Goal: Task Accomplishment & Management: Manage account settings

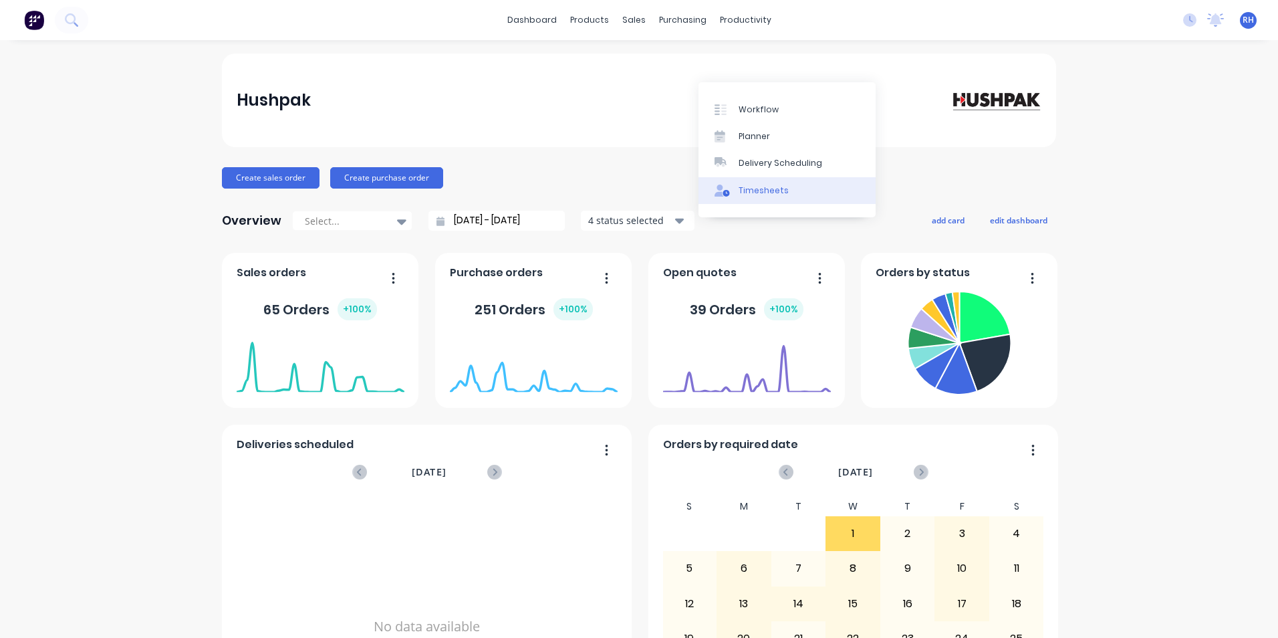
click at [765, 196] on div "Timesheets" at bounding box center [764, 191] width 50 height 12
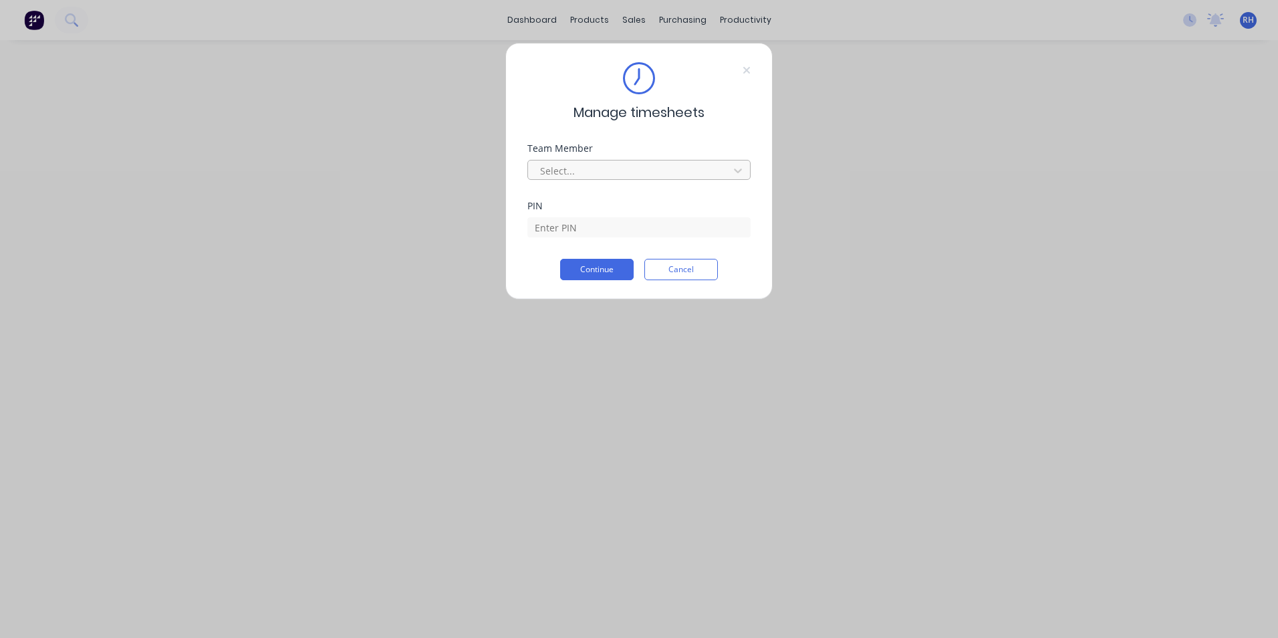
click at [608, 170] on div at bounding box center [630, 170] width 183 height 17
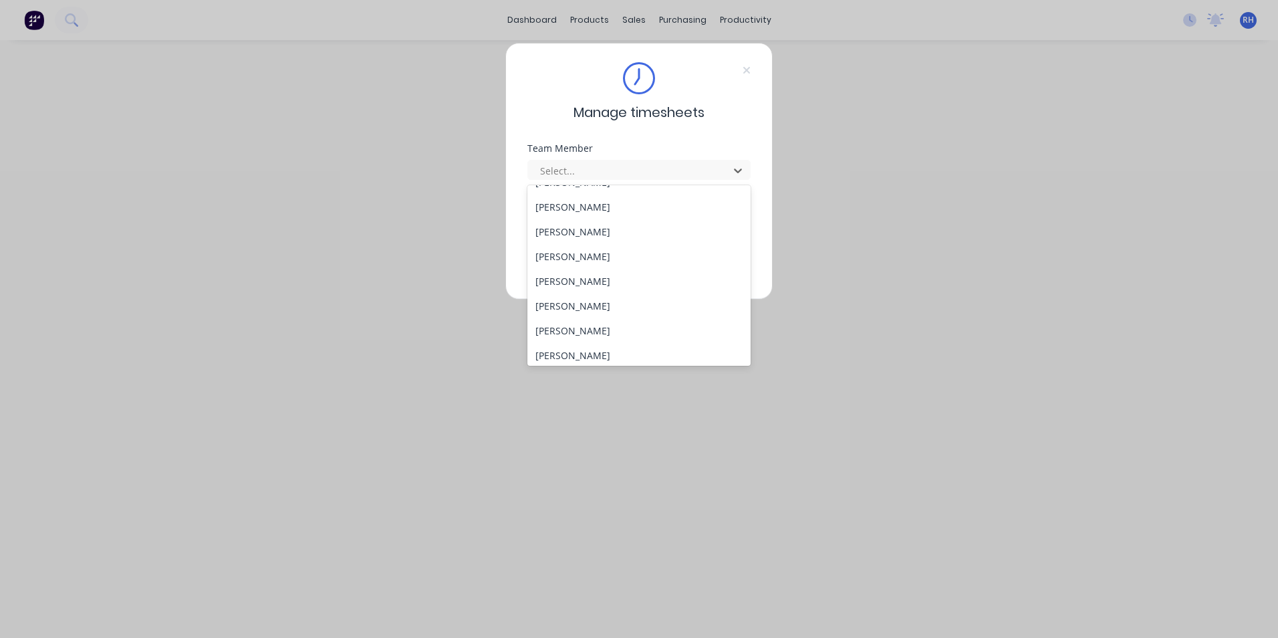
scroll to position [602, 0]
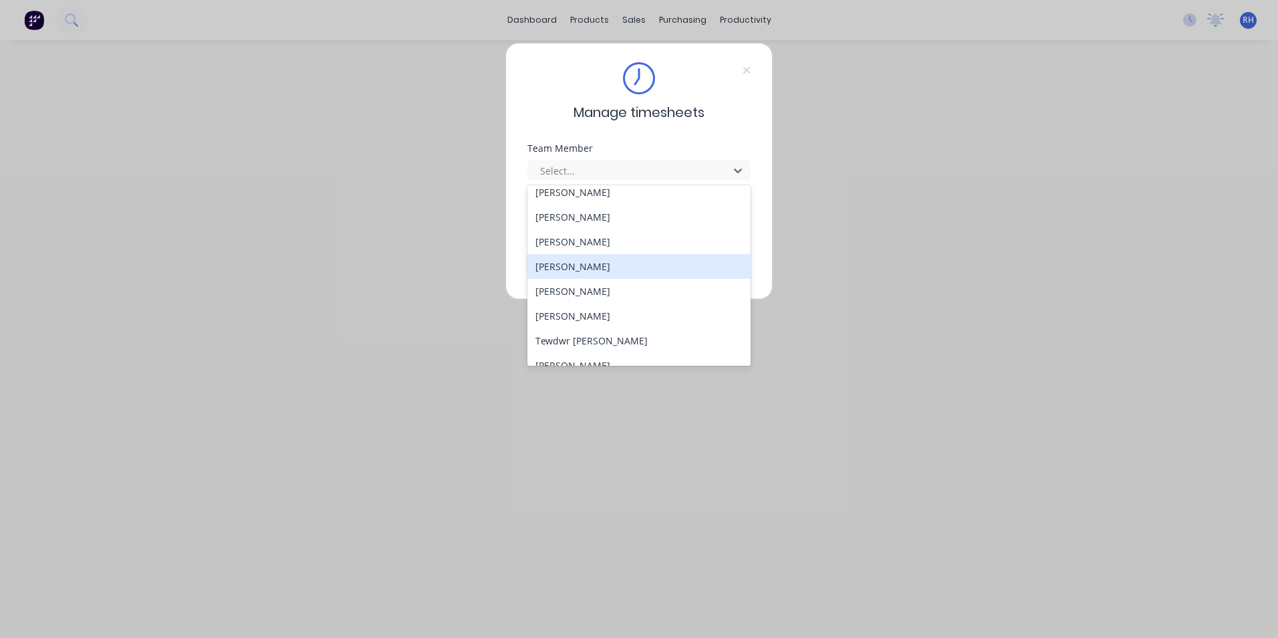
click at [609, 271] on div "[PERSON_NAME]" at bounding box center [639, 266] width 223 height 25
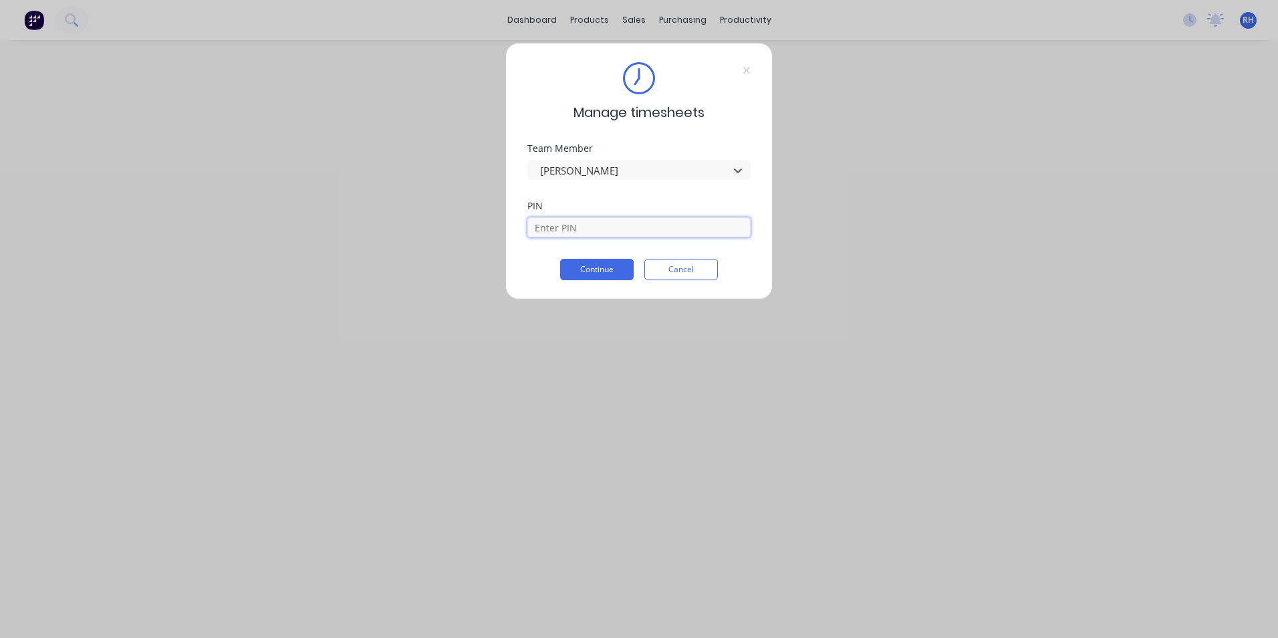
click at [581, 227] on input at bounding box center [639, 227] width 223 height 20
type input "1904"
click at [608, 267] on button "Continue" at bounding box center [597, 269] width 74 height 21
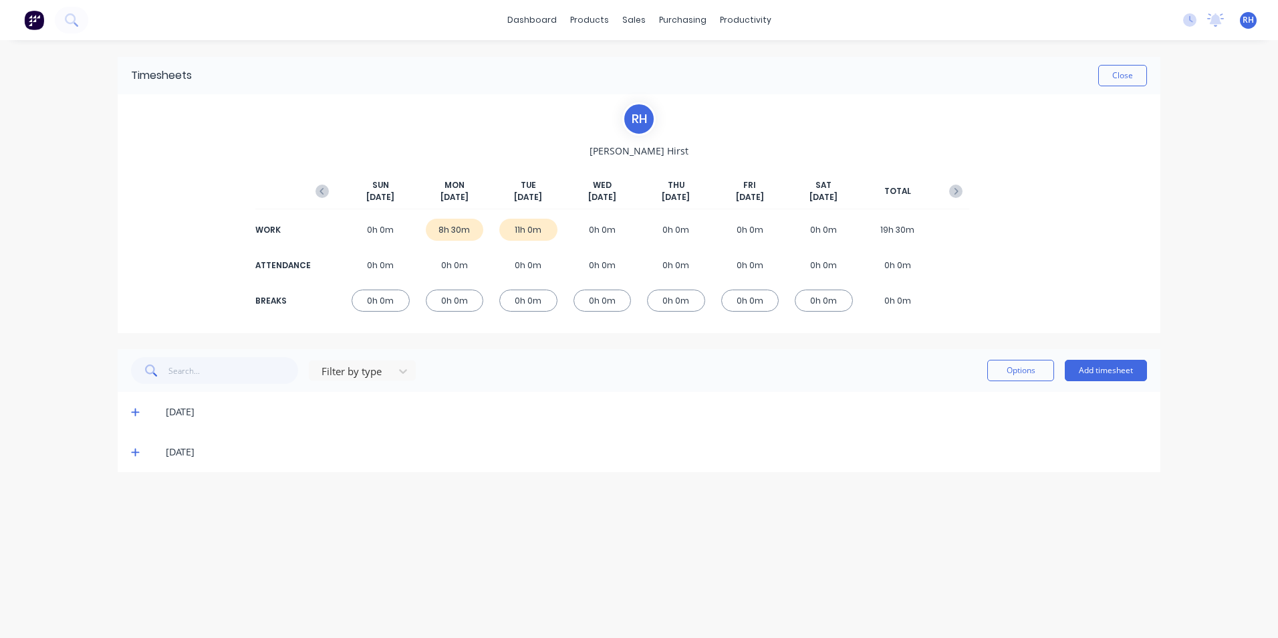
click at [137, 451] on icon at bounding box center [135, 451] width 9 height 9
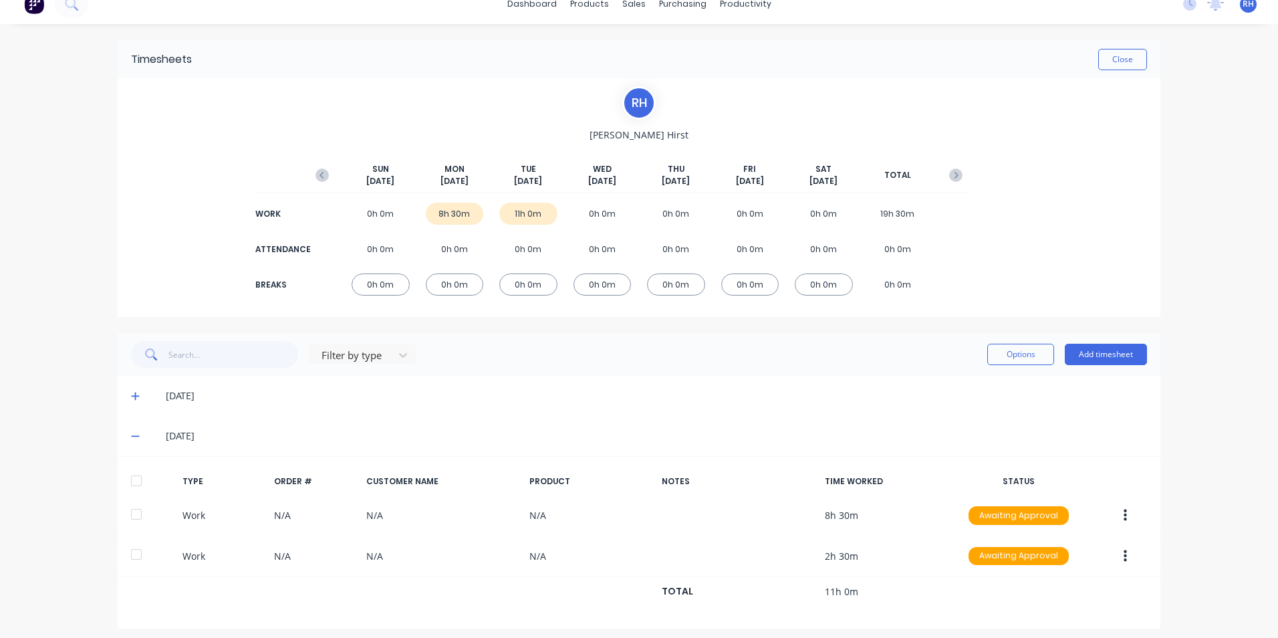
scroll to position [23, 0]
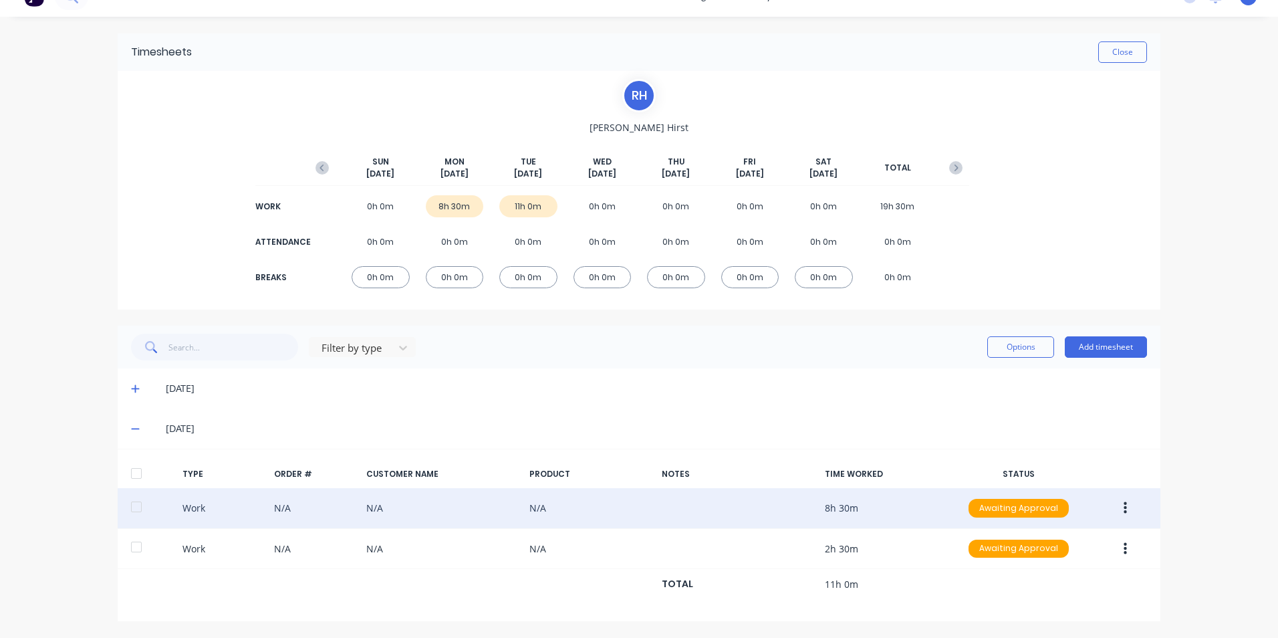
click at [1126, 507] on button "button" at bounding box center [1125, 508] width 31 height 24
click at [1044, 477] on div "Edit" at bounding box center [1077, 484] width 103 height 19
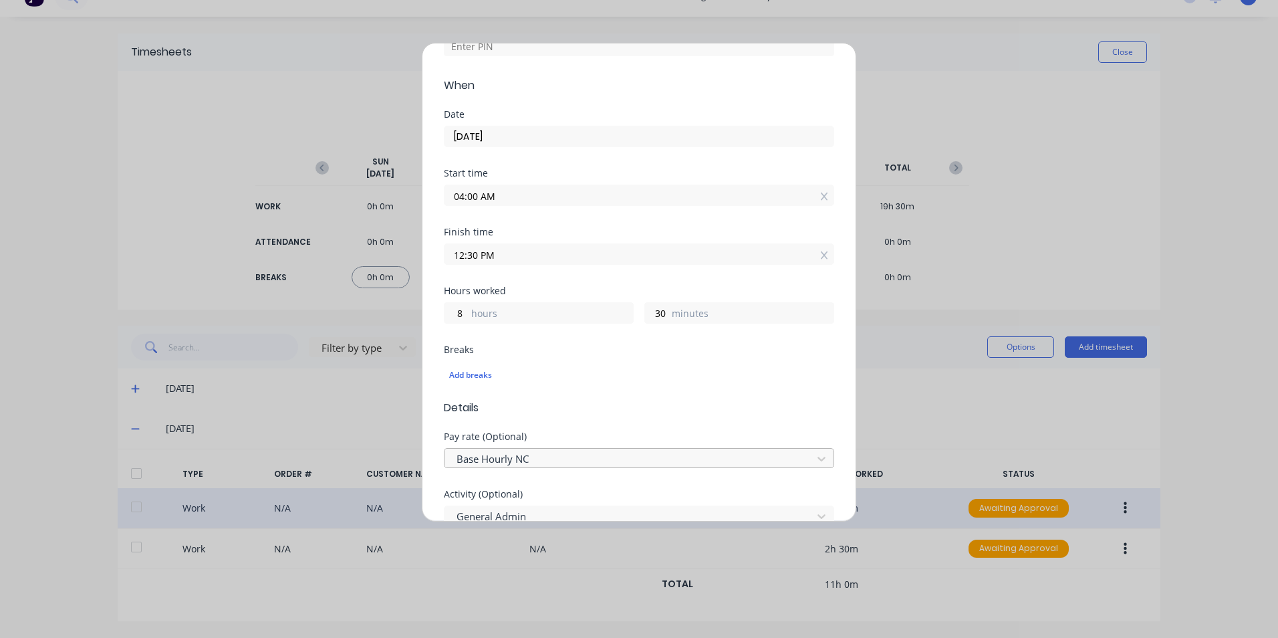
scroll to position [134, 0]
click at [478, 366] on div "Add breaks" at bounding box center [639, 369] width 380 height 17
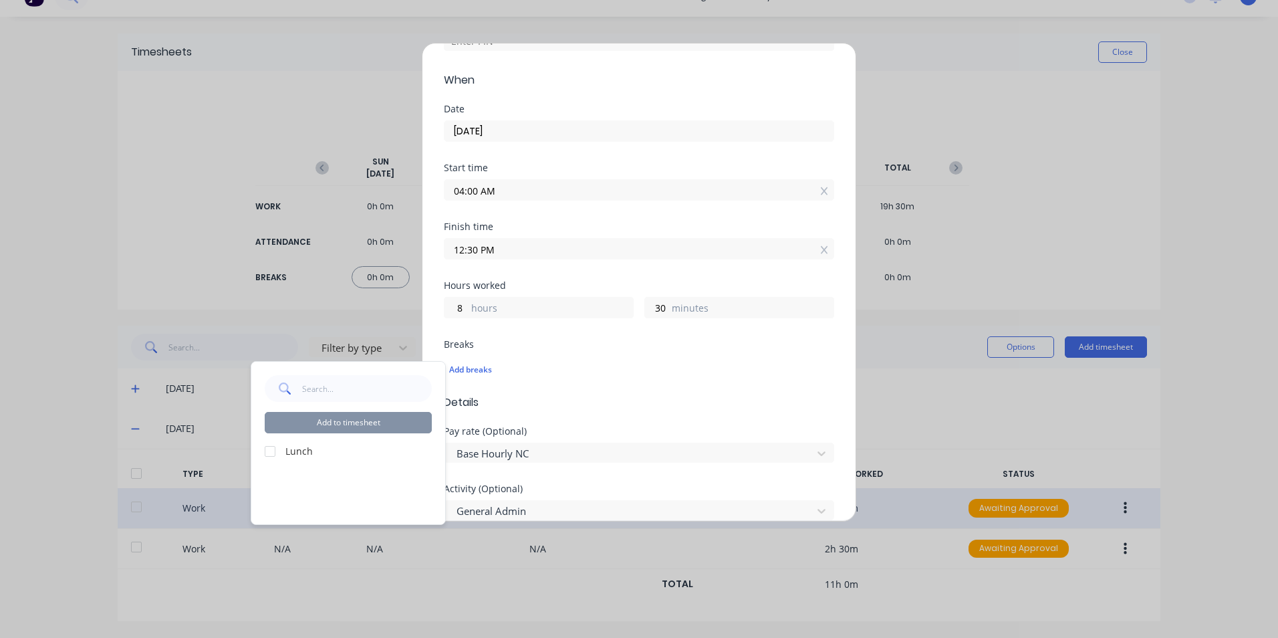
click at [273, 451] on div at bounding box center [270, 451] width 27 height 27
click at [395, 424] on button "Add to timesheet" at bounding box center [348, 422] width 167 height 21
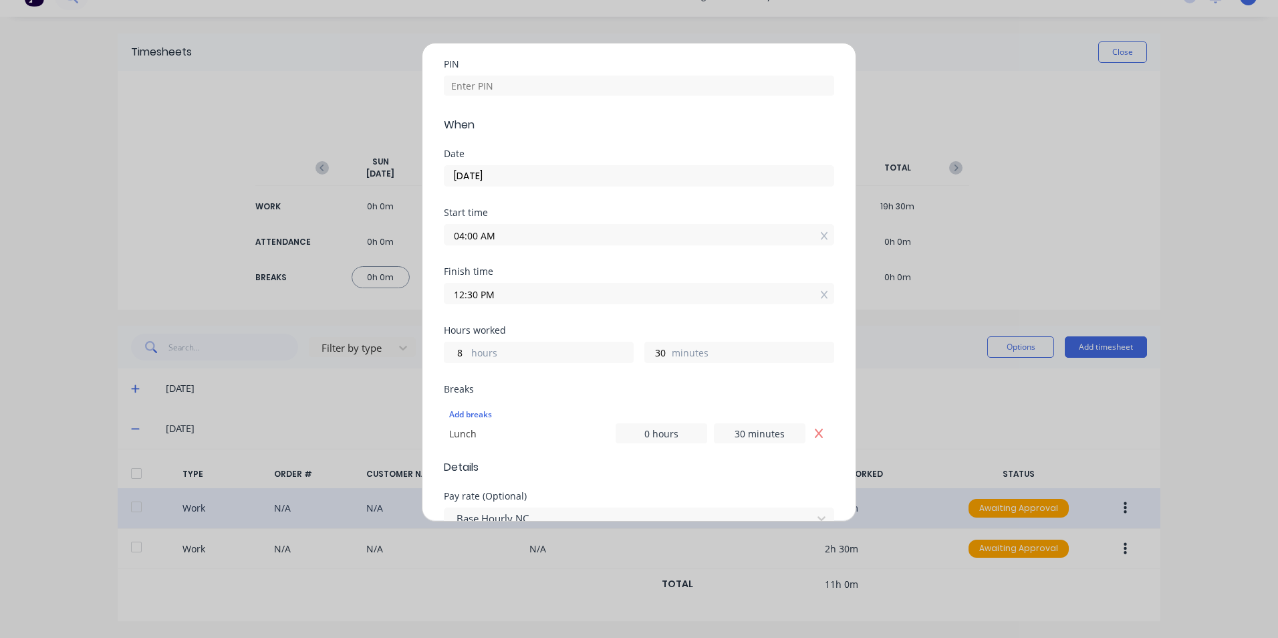
scroll to position [0, 0]
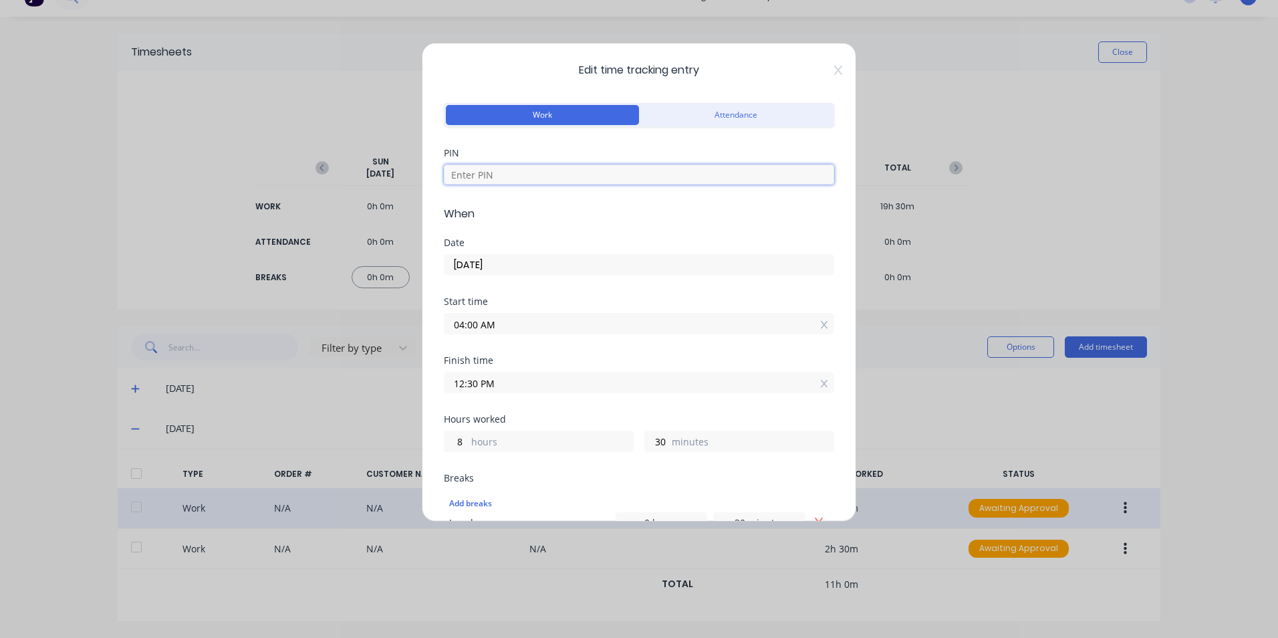
click at [544, 177] on input at bounding box center [639, 174] width 390 height 20
type input "1904"
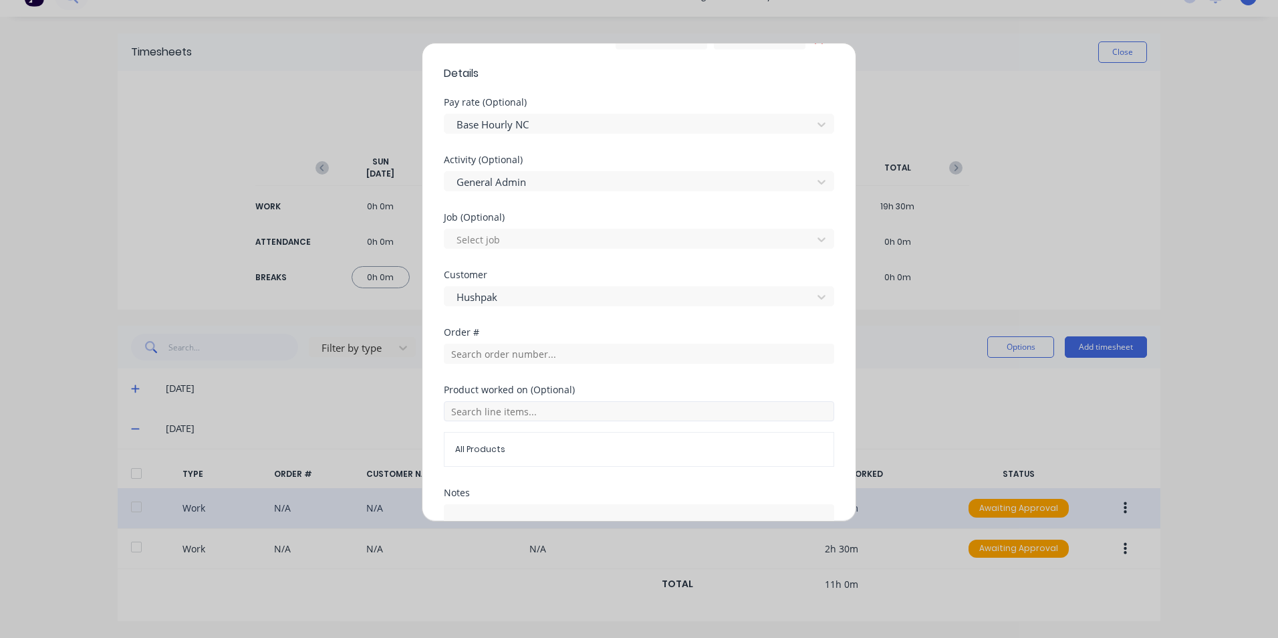
scroll to position [598, 0]
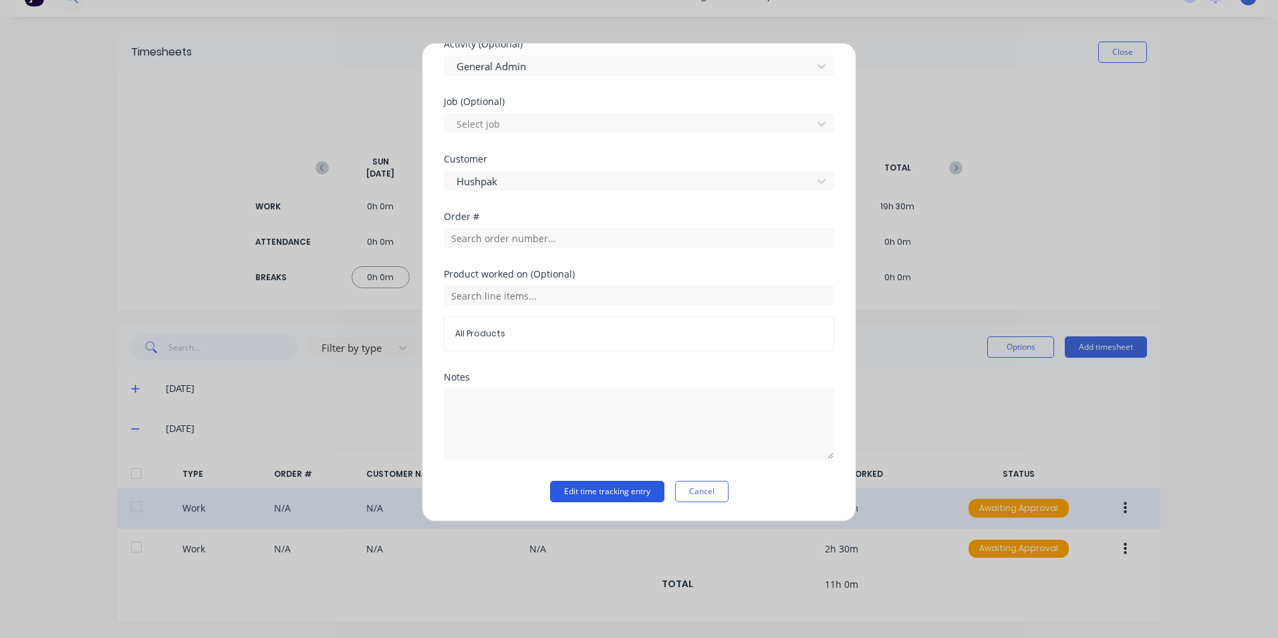
drag, startPoint x: 615, startPoint y: 495, endPoint x: 628, endPoint y: 494, distance: 12.8
click at [616, 494] on button "Edit time tracking entry" at bounding box center [607, 491] width 114 height 21
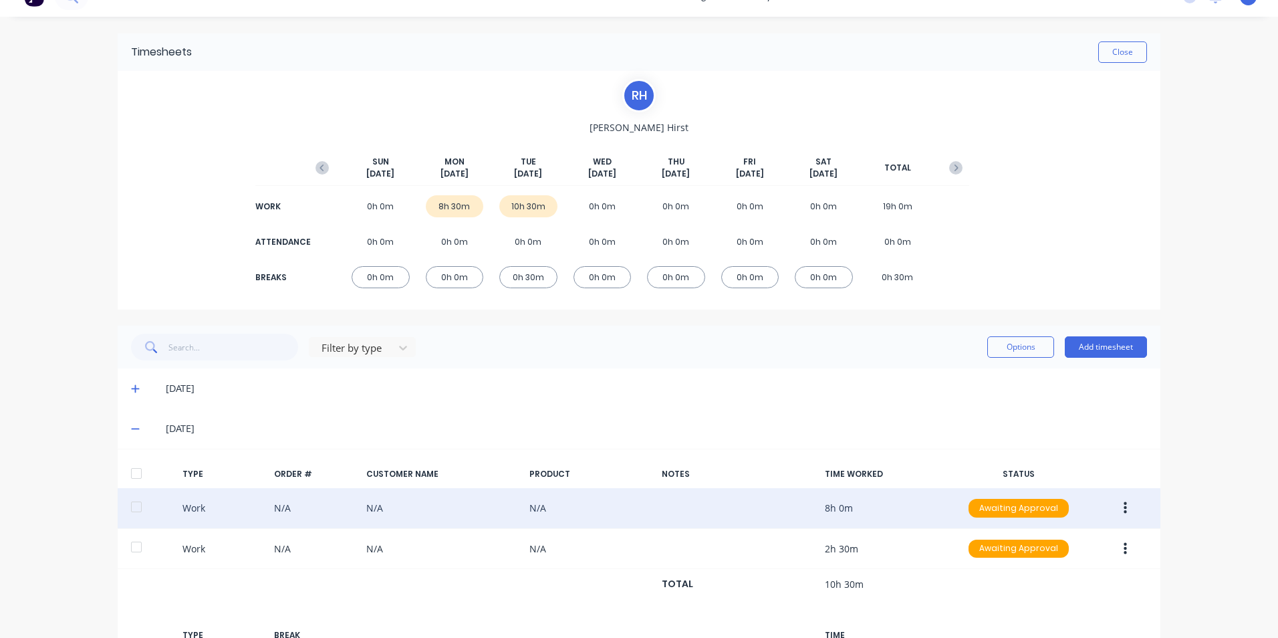
click at [1124, 511] on icon "button" at bounding box center [1125, 508] width 3 height 15
click at [1072, 489] on div "Edit" at bounding box center [1077, 484] width 103 height 19
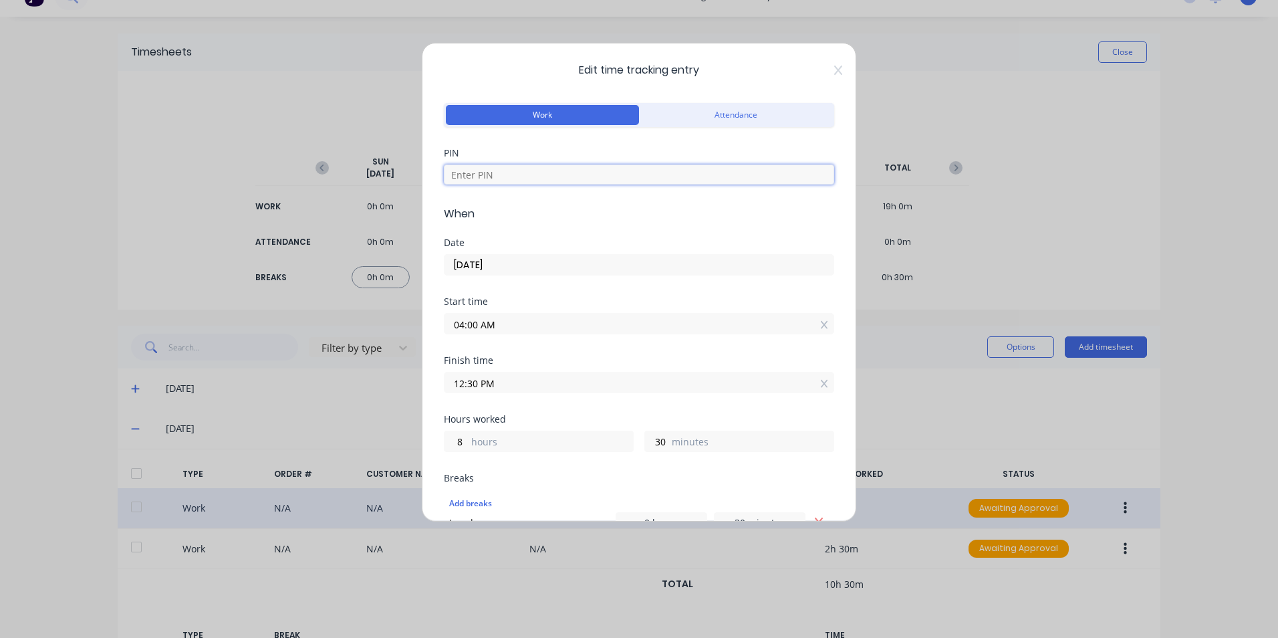
click at [528, 176] on input at bounding box center [639, 174] width 390 height 20
type input "1904"
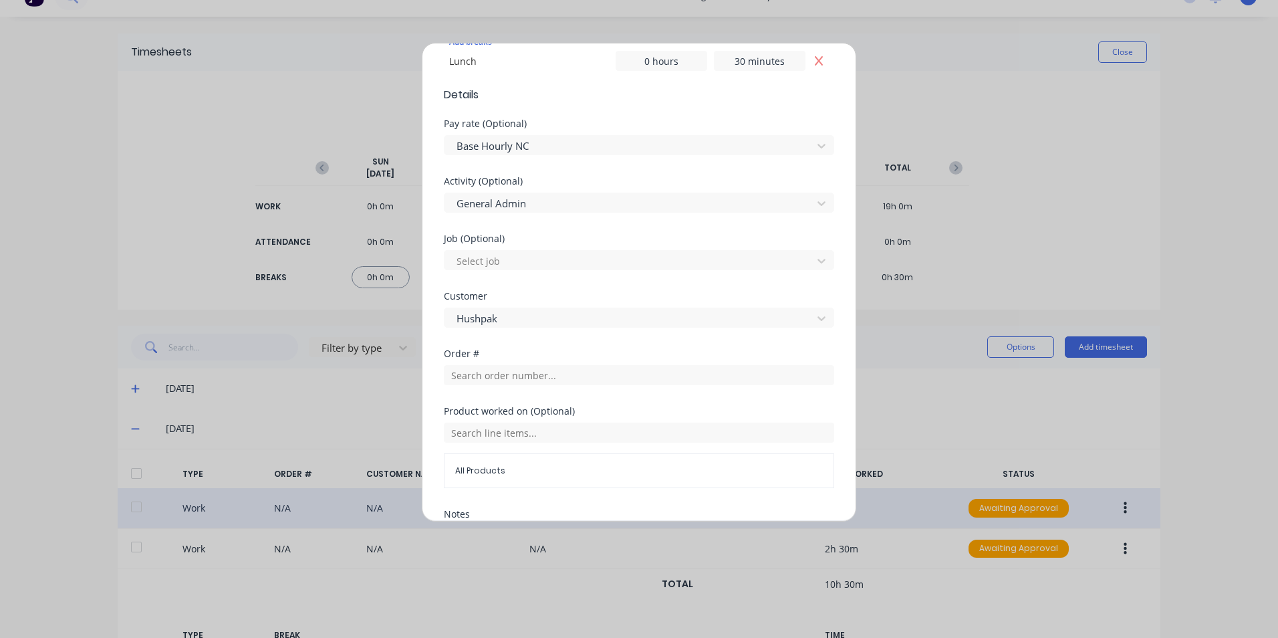
scroll to position [468, 0]
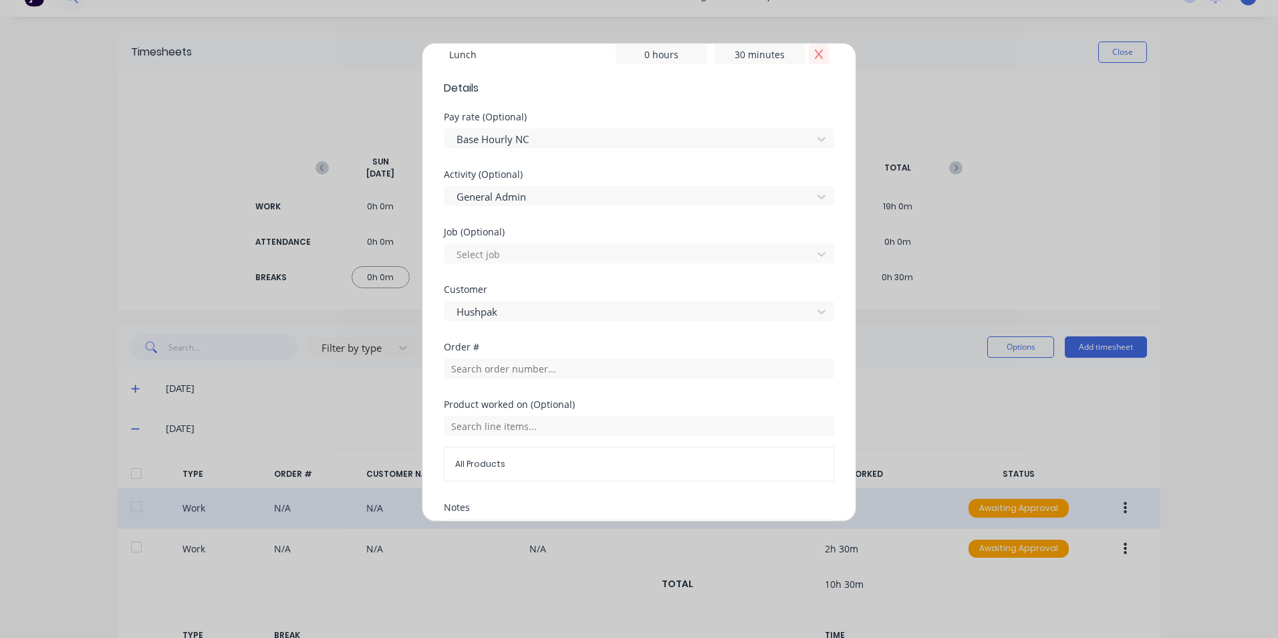
click at [814, 50] on icon "Remove Lunch" at bounding box center [819, 54] width 11 height 11
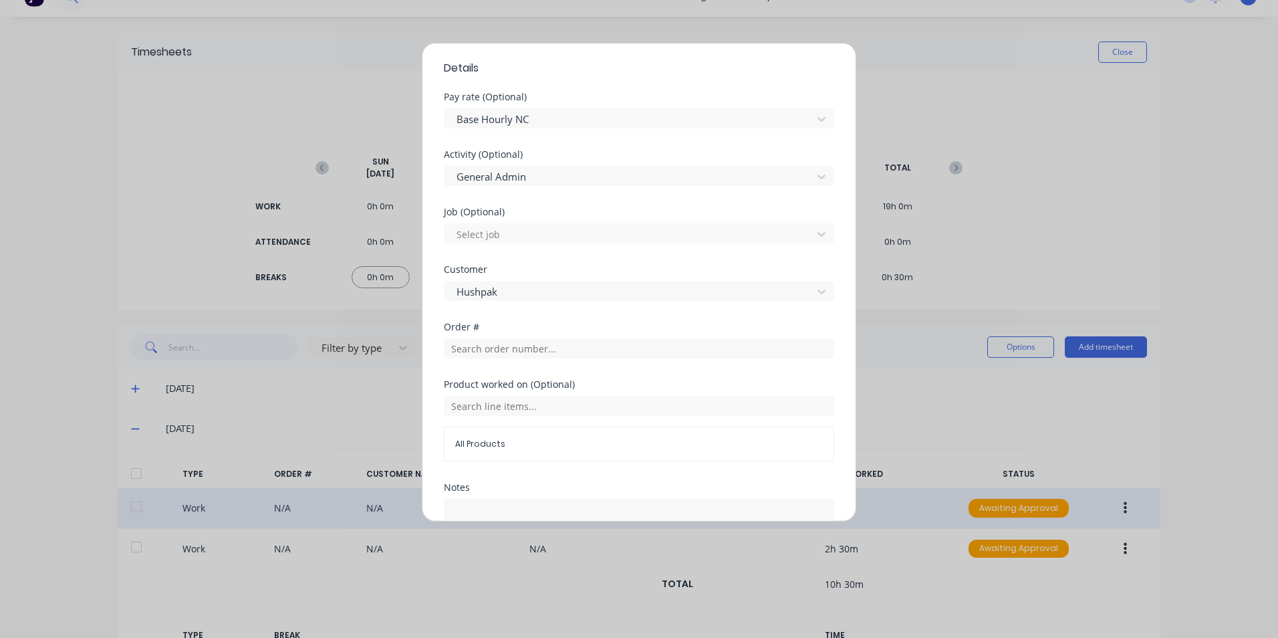
click at [1118, 554] on div "Edit time tracking entry Work Attendance PIN 1904 When Date [DATE] Start time 0…" at bounding box center [639, 319] width 1278 height 638
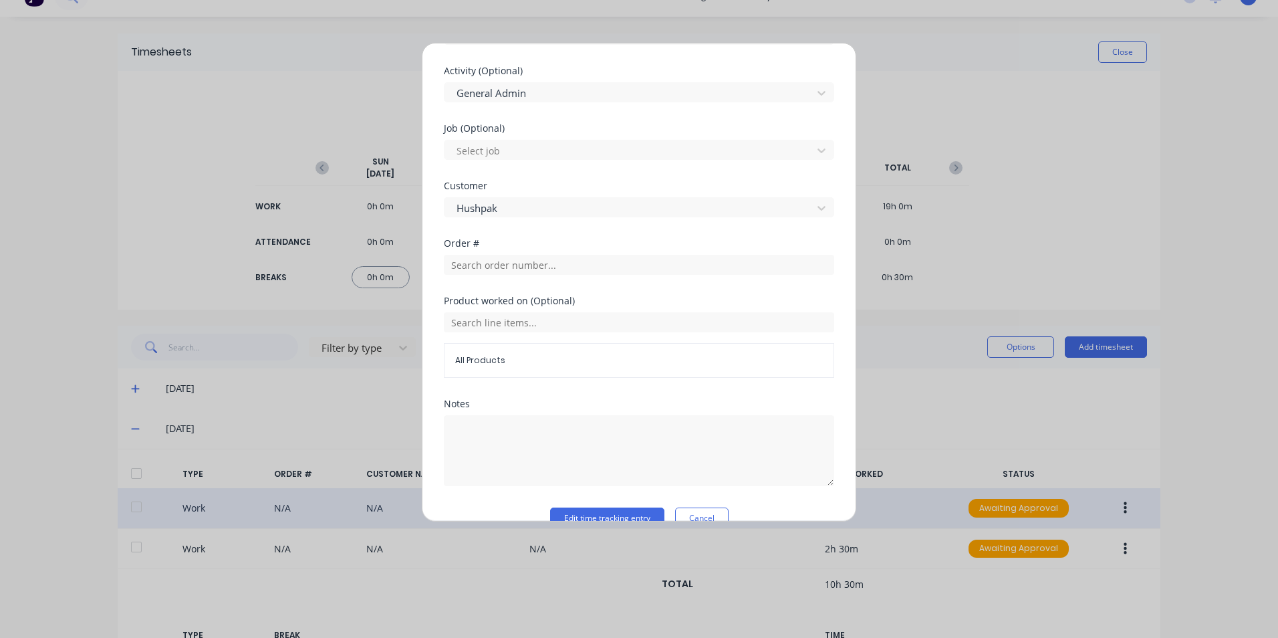
scroll to position [578, 0]
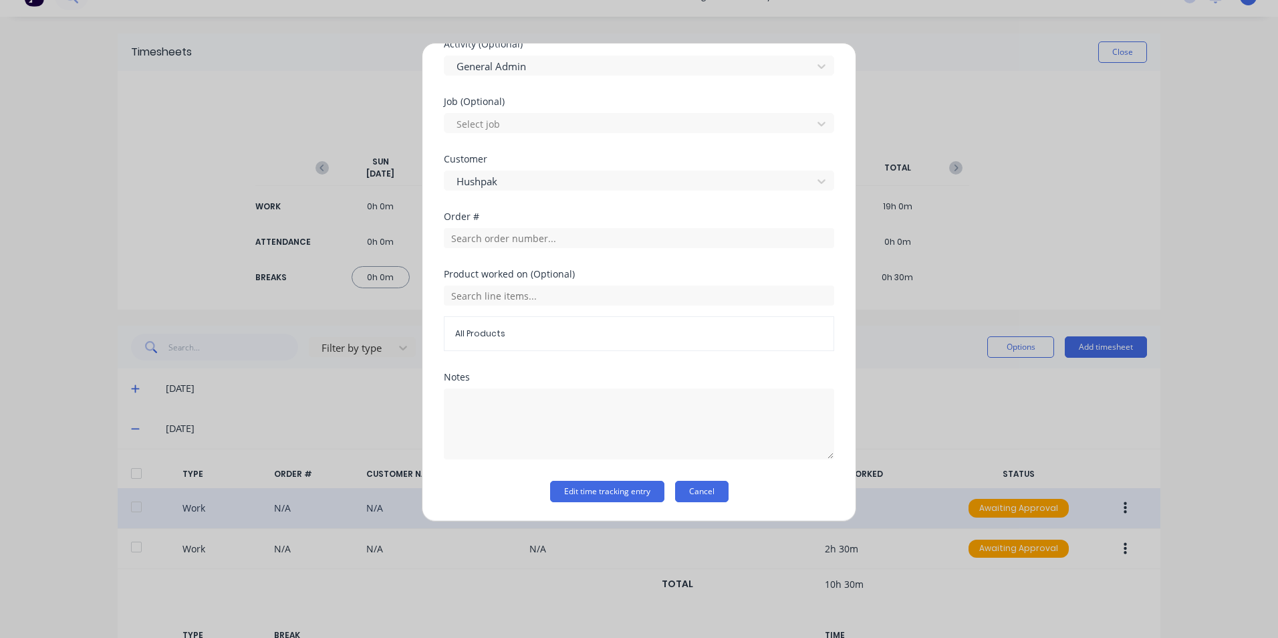
drag, startPoint x: 697, startPoint y: 494, endPoint x: 726, endPoint y: 511, distance: 33.3
click at [697, 493] on button "Cancel" at bounding box center [701, 491] width 53 height 21
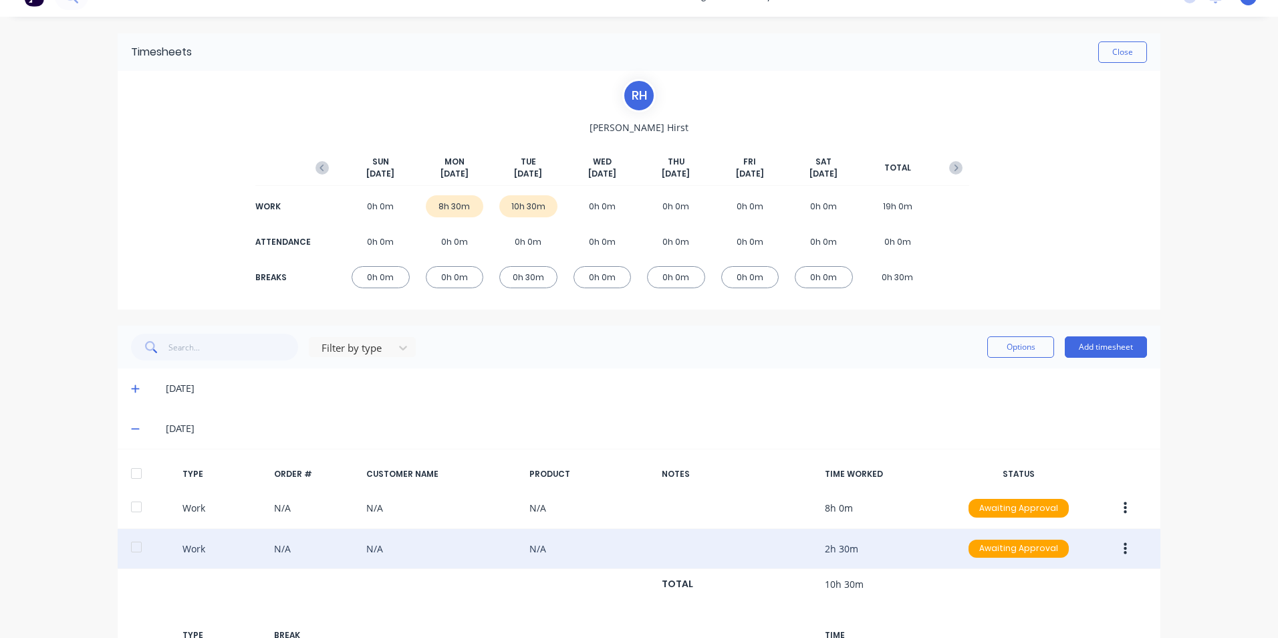
click at [1112, 548] on button "button" at bounding box center [1125, 549] width 31 height 24
click at [1056, 534] on div "Edit" at bounding box center [1077, 524] width 103 height 19
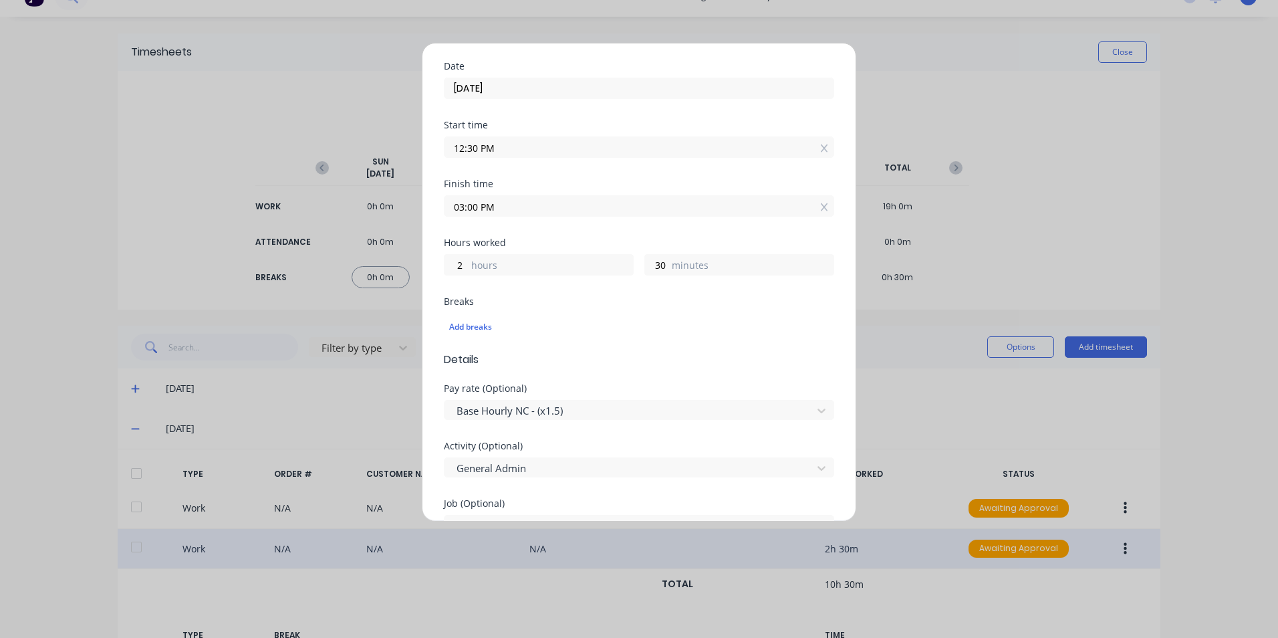
scroll to position [334, 0]
